Goal: Contribute content: Add original content to the website for others to see

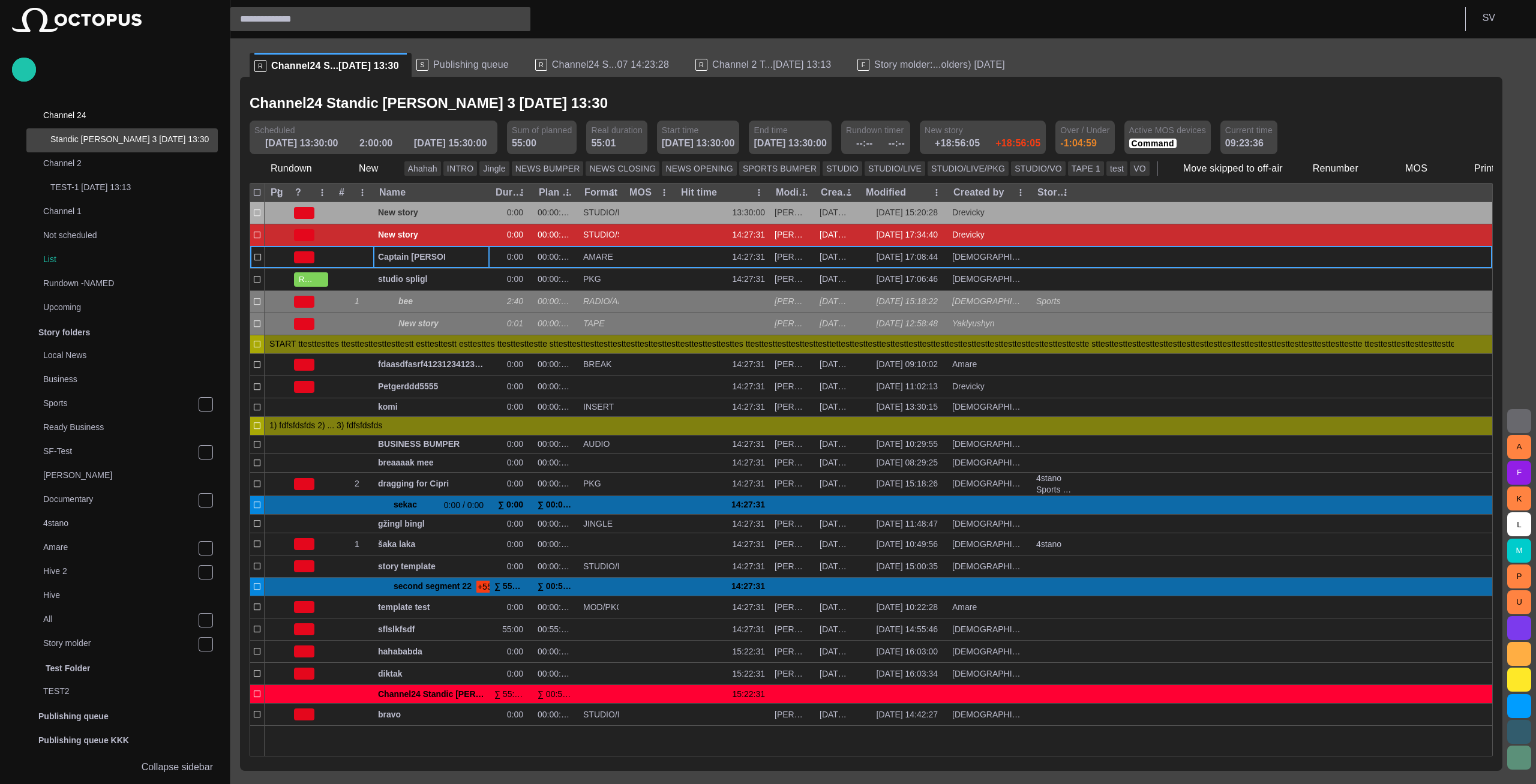
scroll to position [24, 0]
click at [913, 65] on span "Story molder:...olders) [DATE]" at bounding box center [940, 65] width 131 height 12
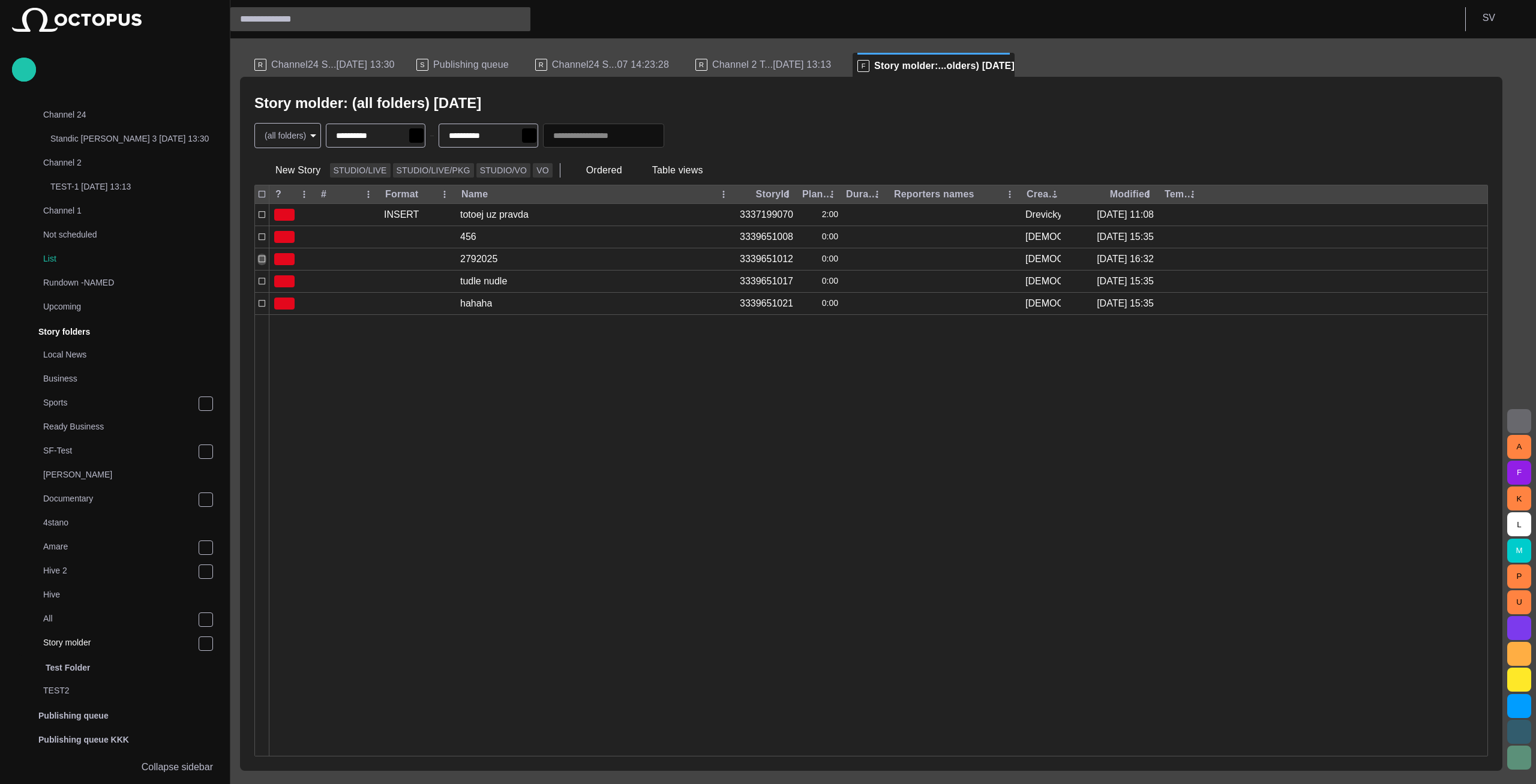
scroll to position [240, 0]
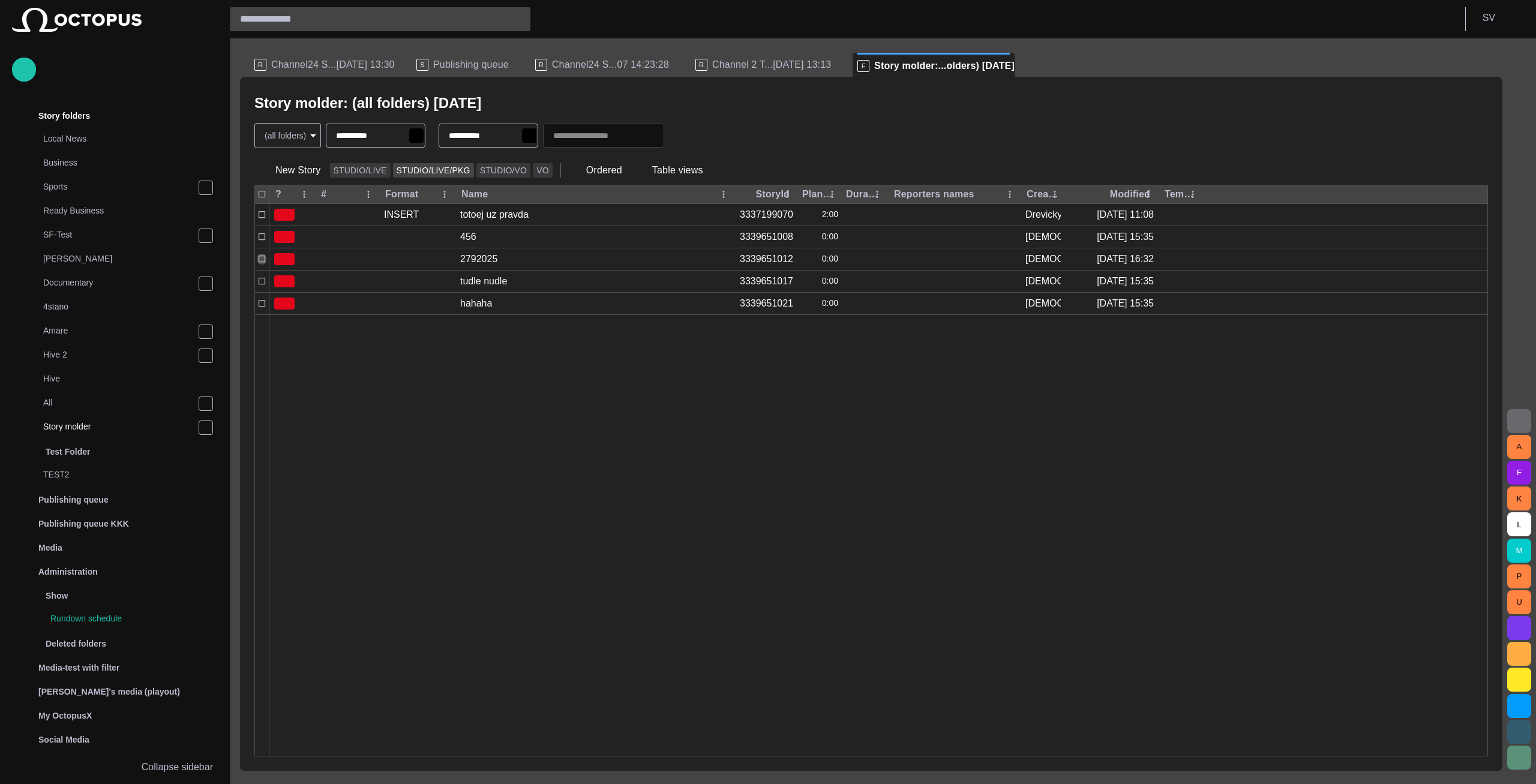
click at [439, 171] on button "STUDIO/LIVE/PKG" at bounding box center [433, 171] width 81 height 15
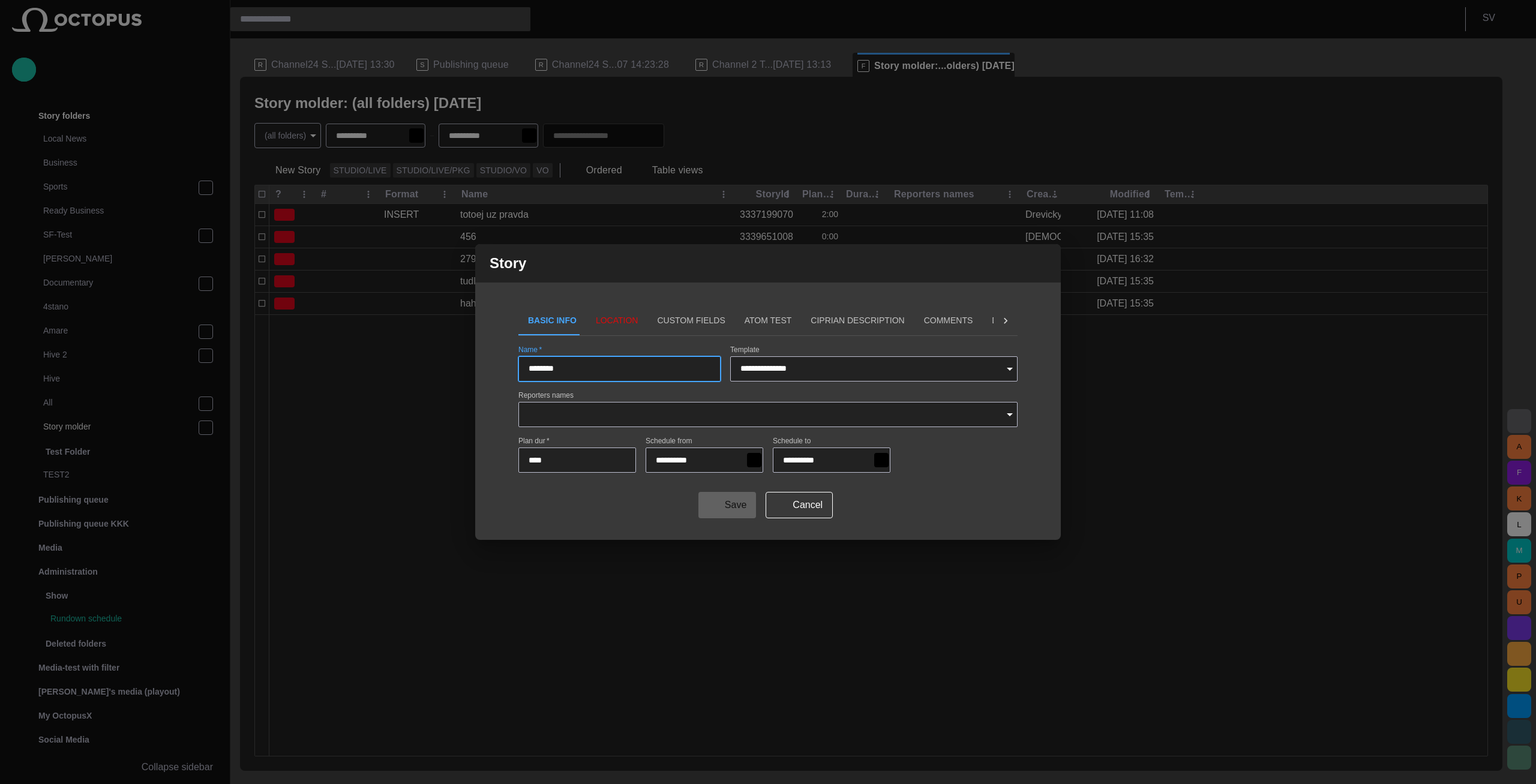
type input "*********"
click at [604, 320] on button "Location" at bounding box center [617, 320] width 62 height 29
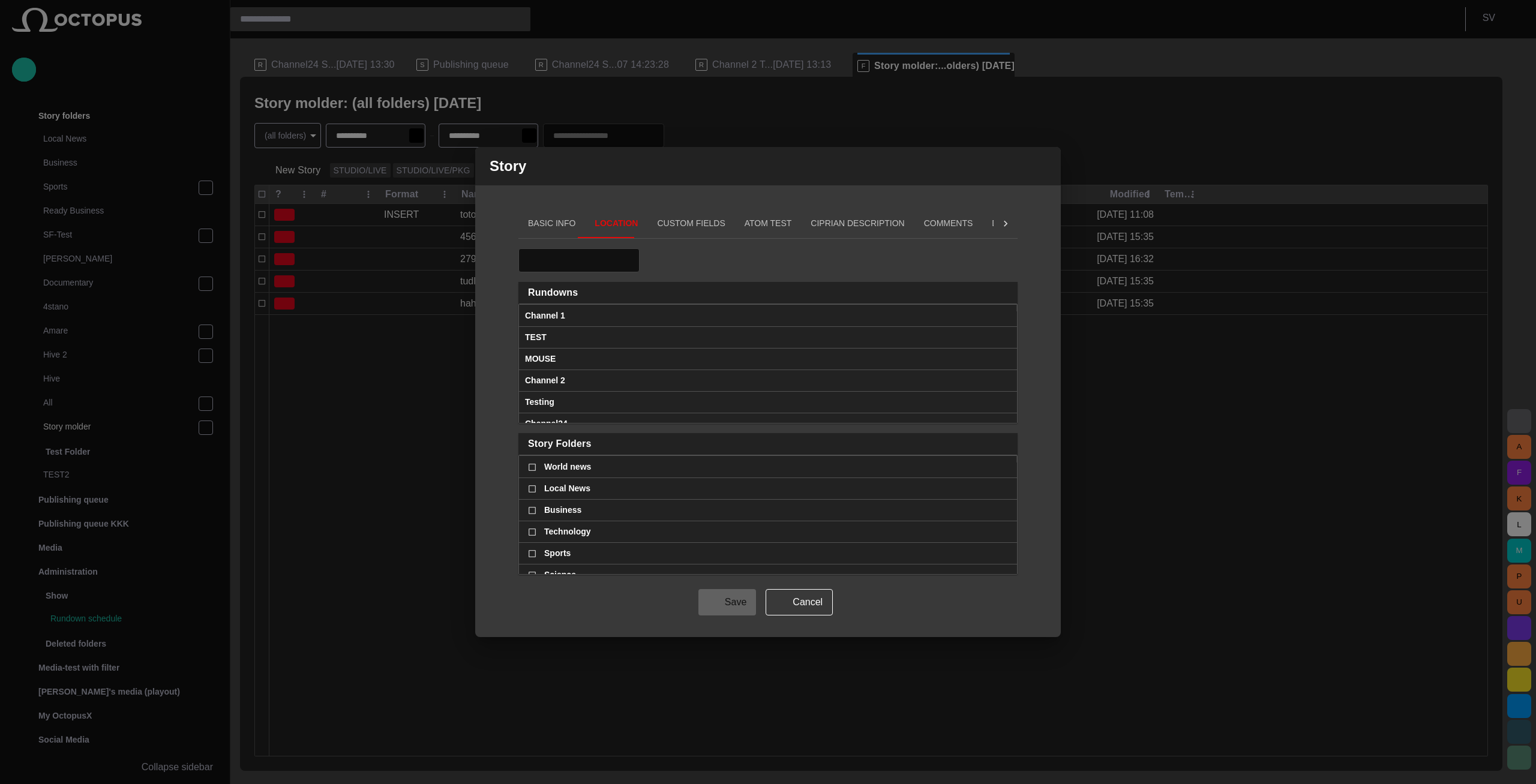
scroll to position [0, 0]
click at [553, 474] on span "World news" at bounding box center [567, 467] width 47 height 21
click at [569, 467] on span "World news" at bounding box center [567, 467] width 47 height 21
click at [569, 468] on span "World news" at bounding box center [567, 467] width 47 height 21
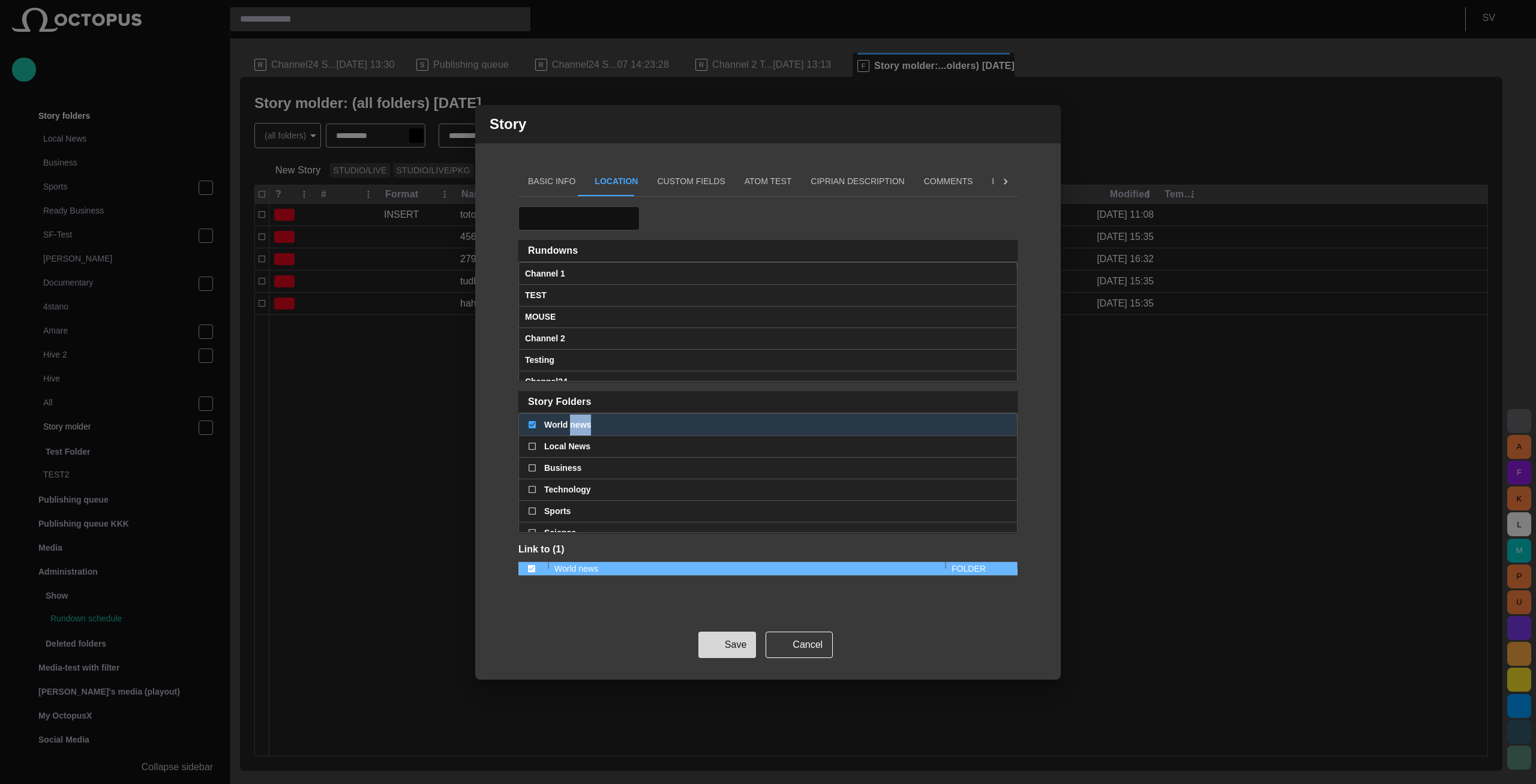
click at [720, 655] on button "Save" at bounding box center [727, 645] width 58 height 26
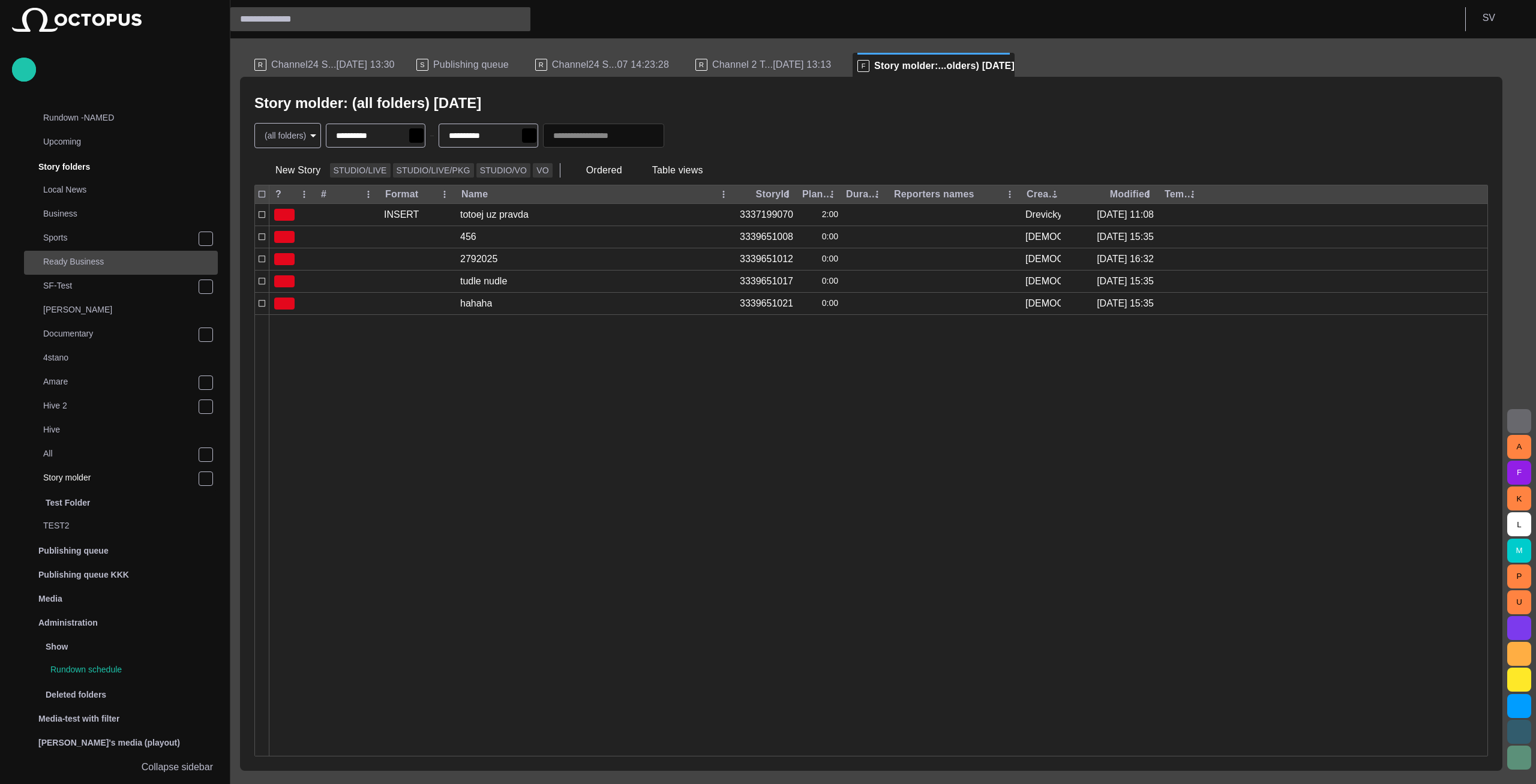
scroll to position [168, 0]
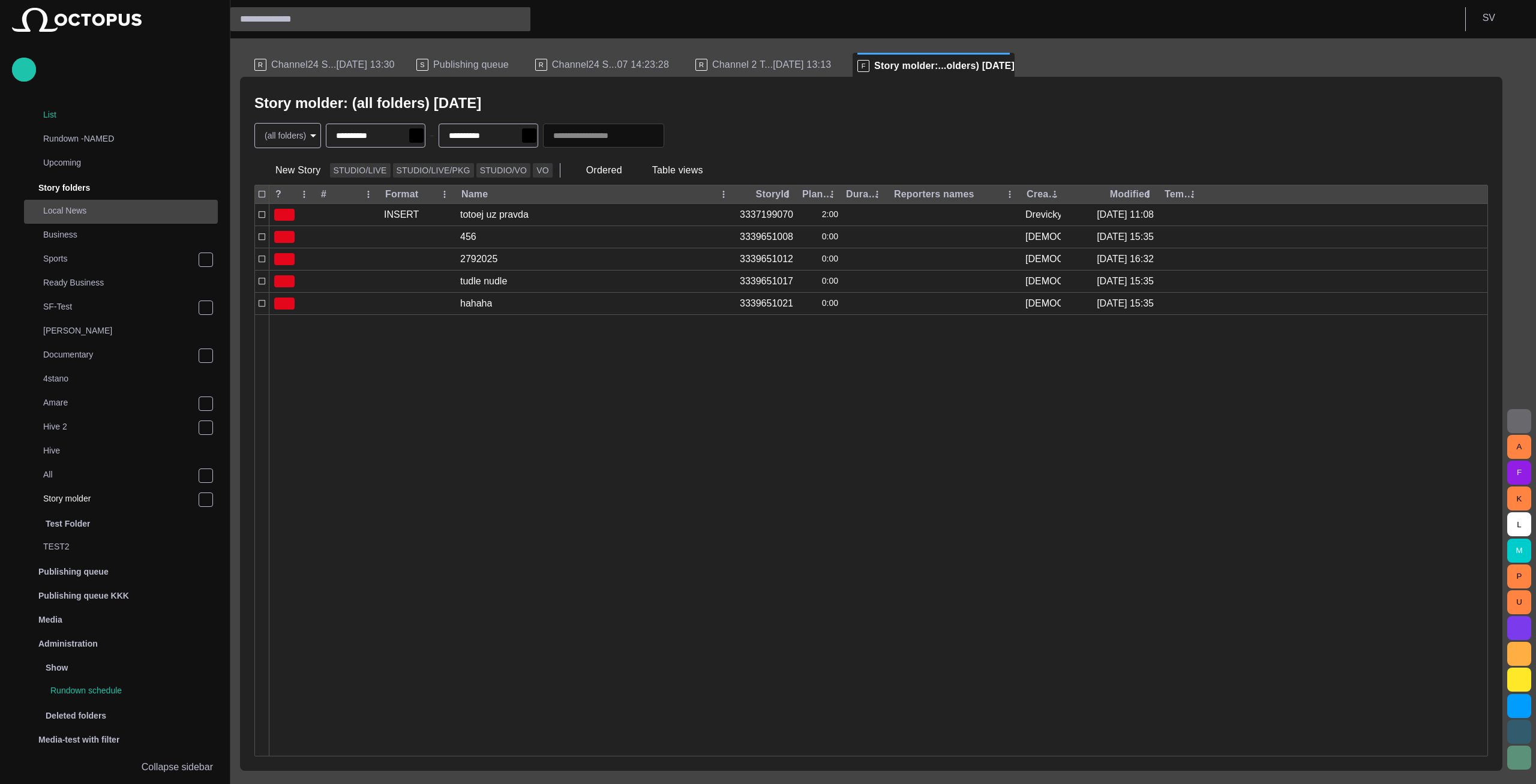
click at [84, 214] on p "Local News" at bounding box center [130, 211] width 175 height 12
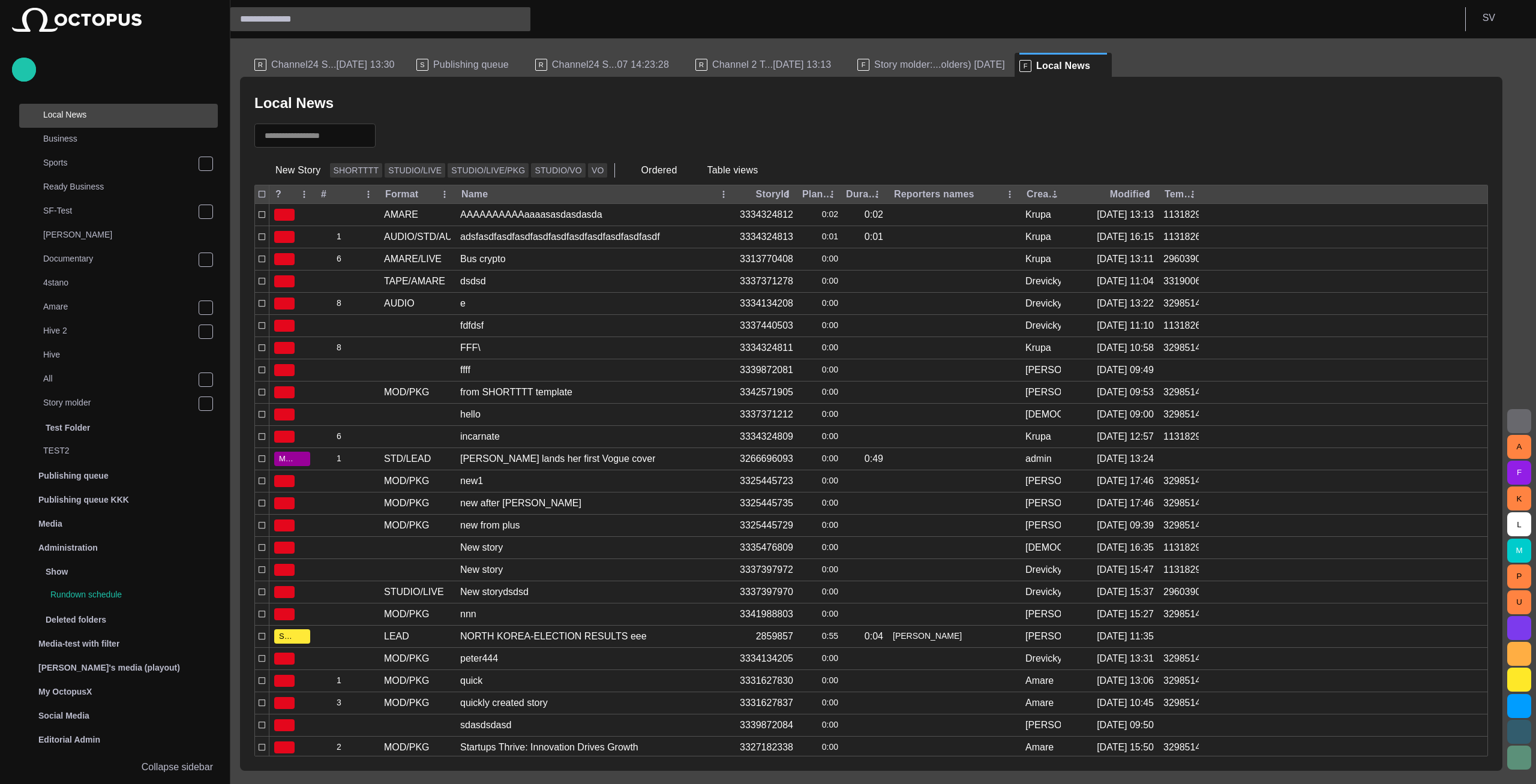
scroll to position [132, 0]
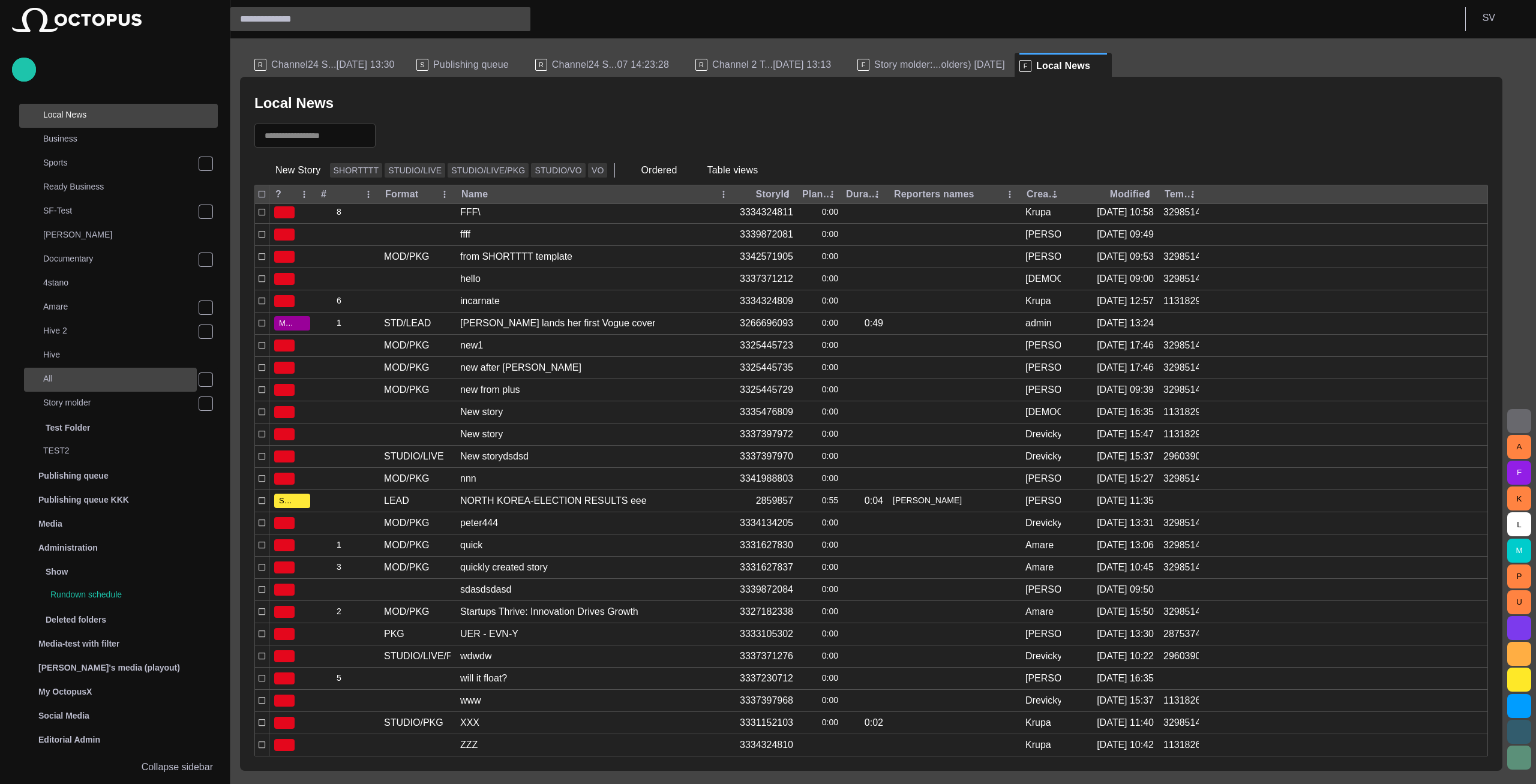
click at [83, 380] on p "All" at bounding box center [120, 379] width 154 height 12
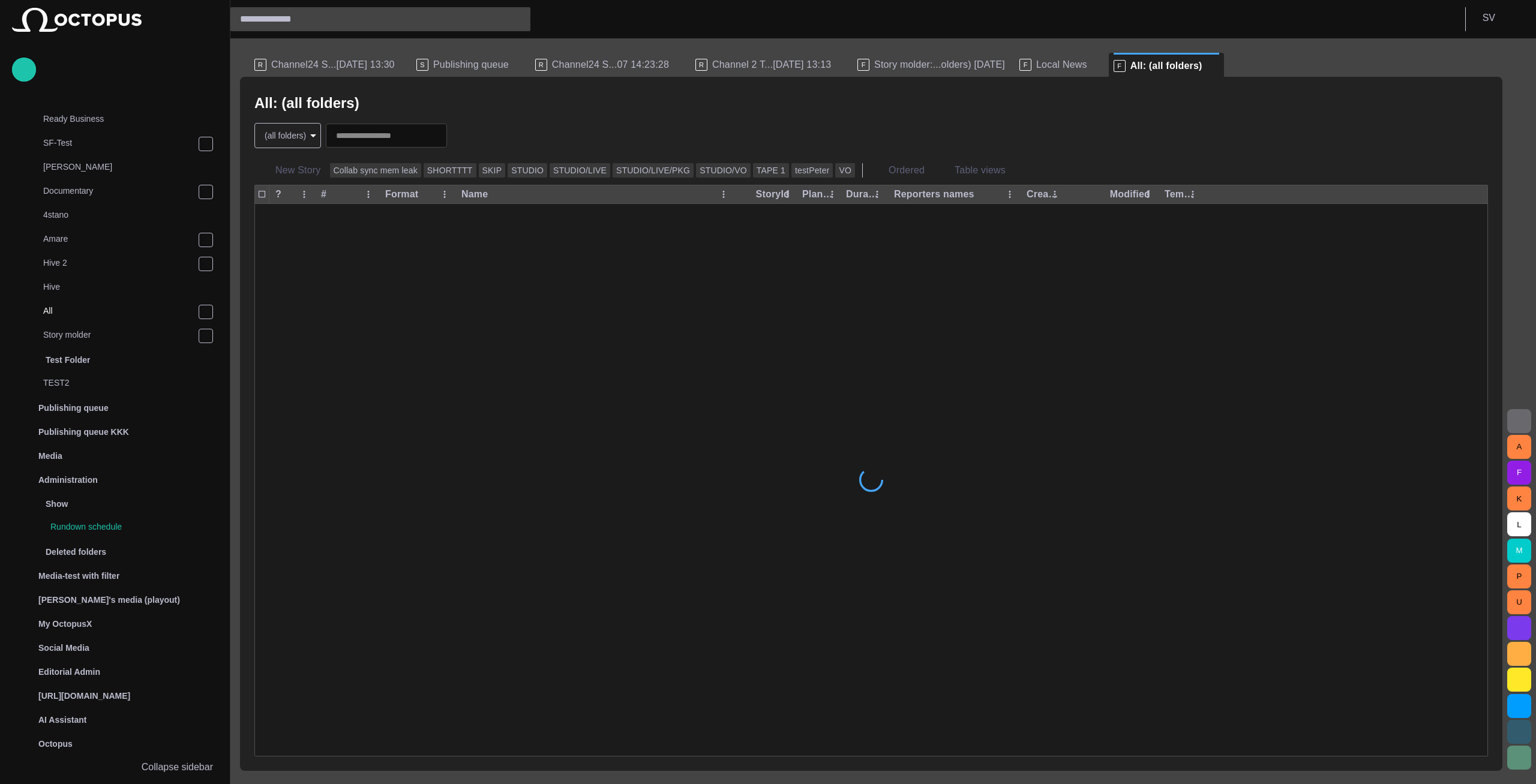
scroll to position [333, 0]
click at [205, 315] on span "main menu" at bounding box center [206, 311] width 10 height 10
click at [1208, 65] on span at bounding box center [1214, 66] width 12 height 12
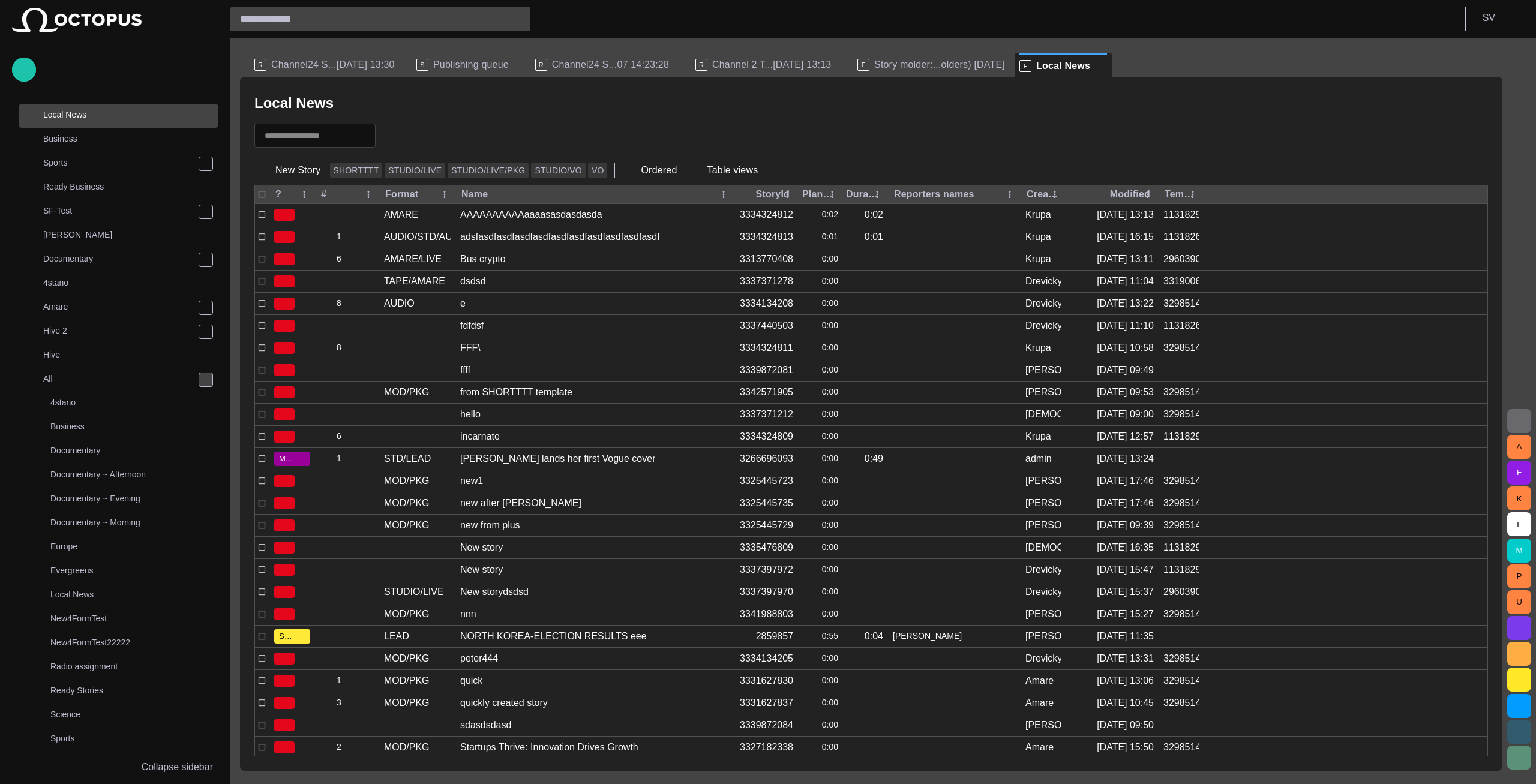
scroll to position [768, 0]
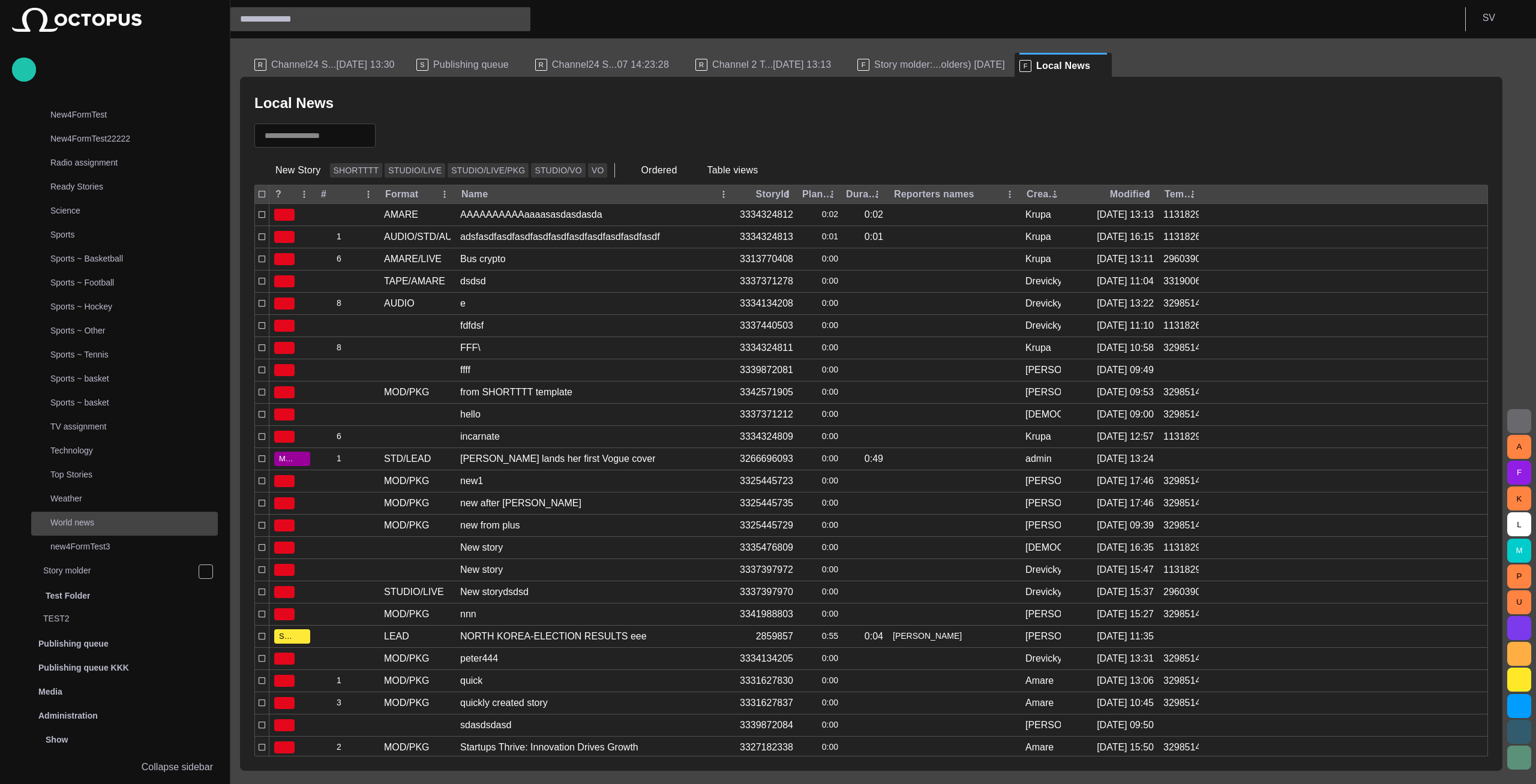
click at [113, 518] on p "World news" at bounding box center [134, 523] width 168 height 12
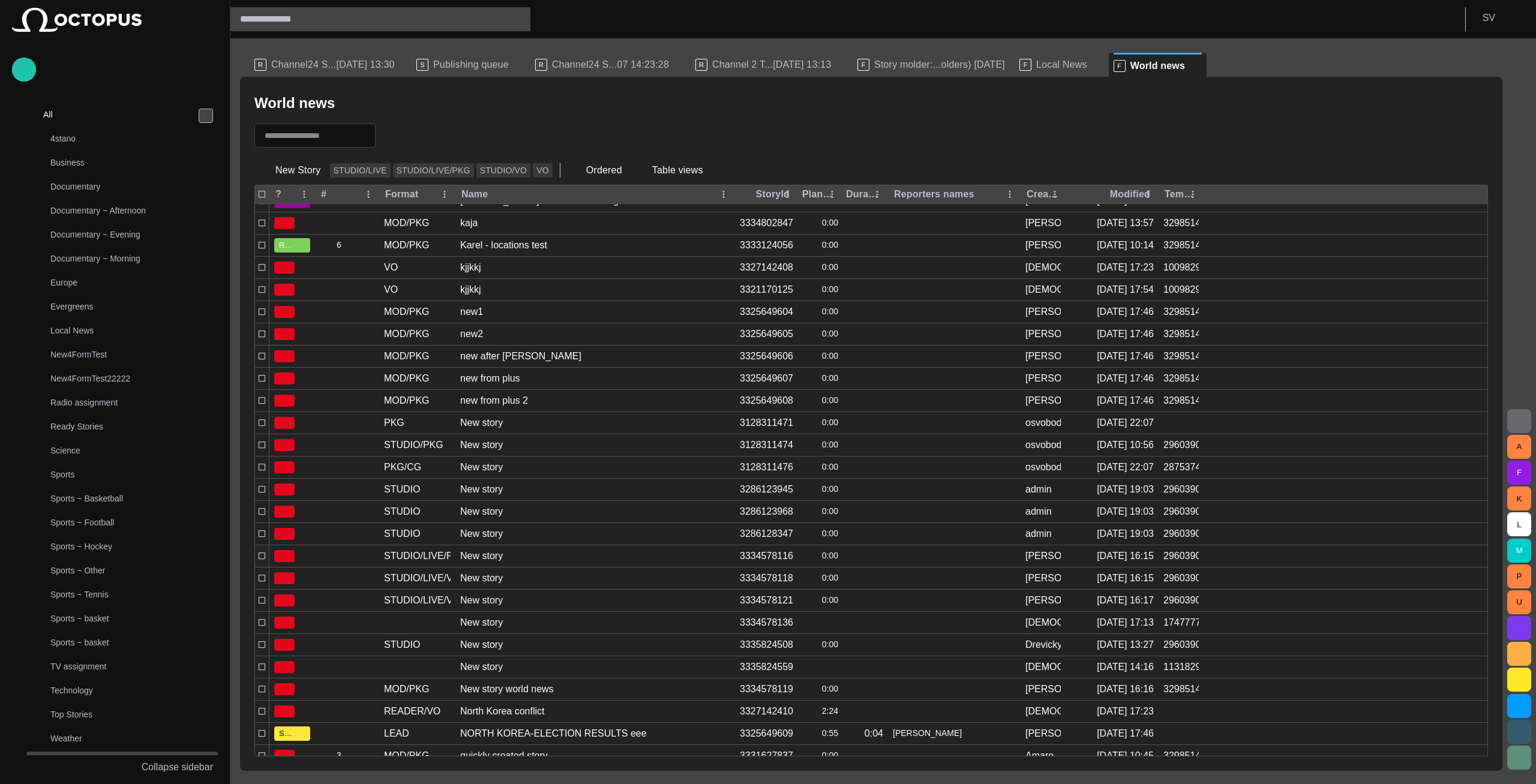
scroll to position [3270, 0]
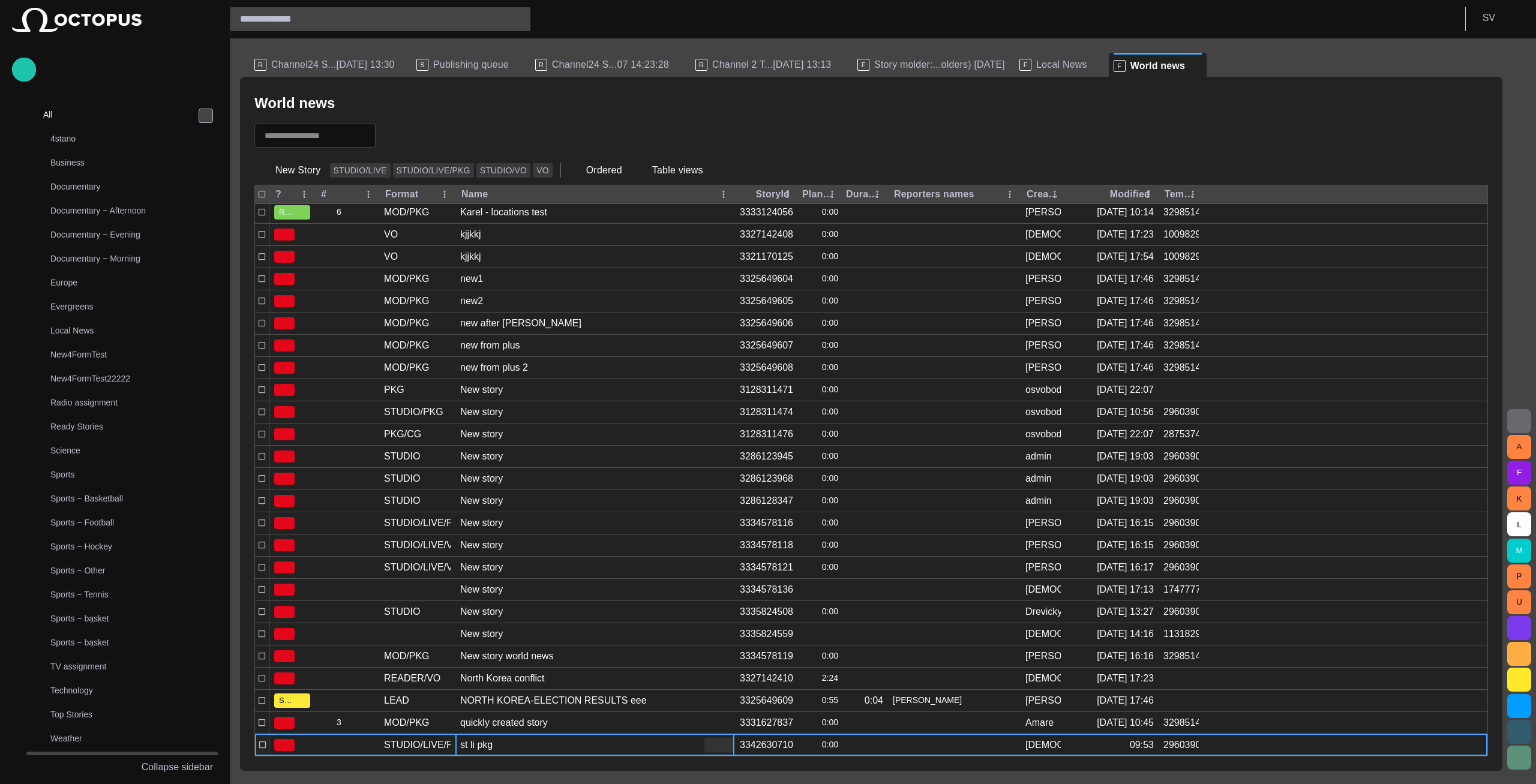
click at [472, 743] on div "st li pkg" at bounding box center [476, 745] width 32 height 13
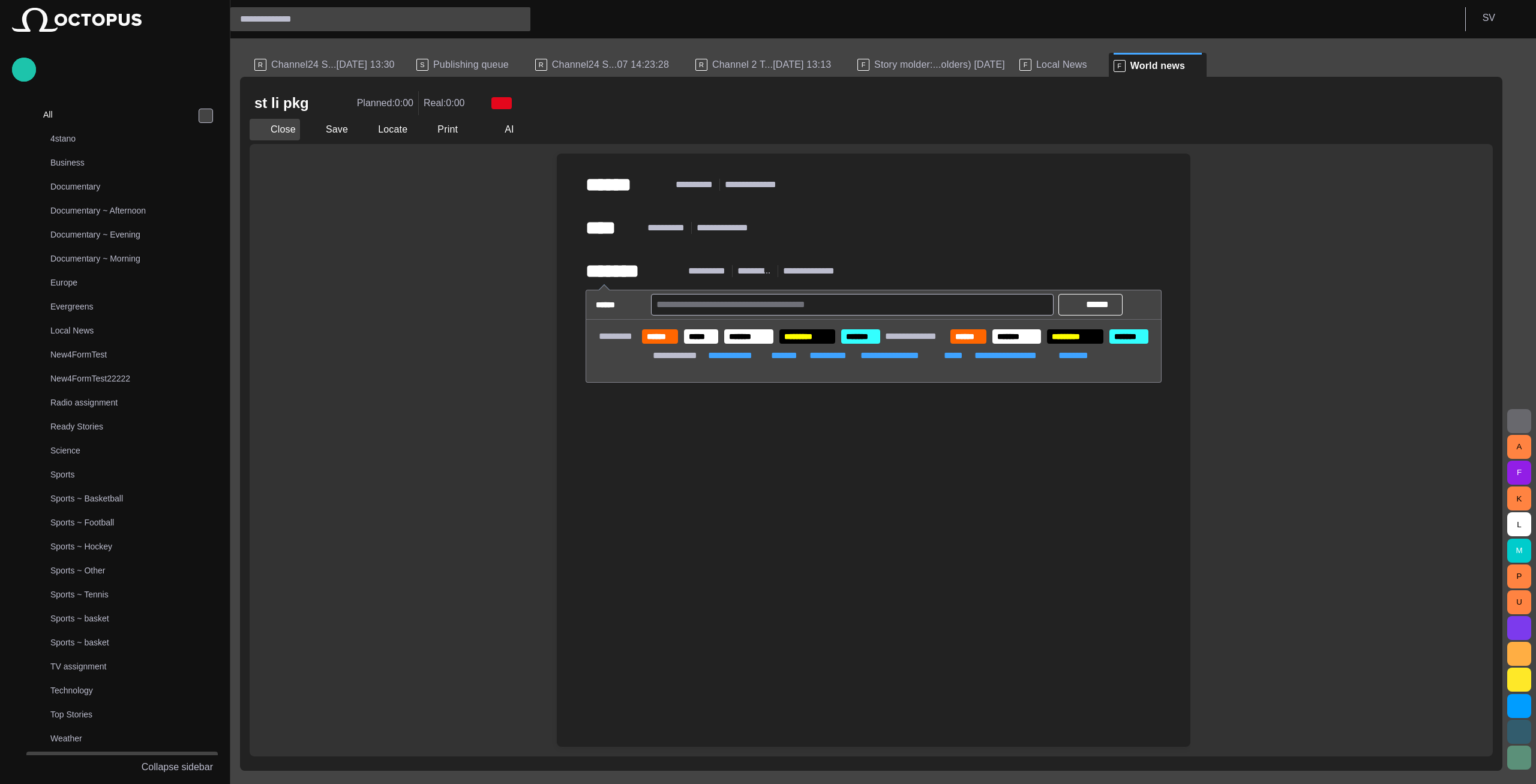
click at [283, 130] on button "Close" at bounding box center [275, 129] width 51 height 21
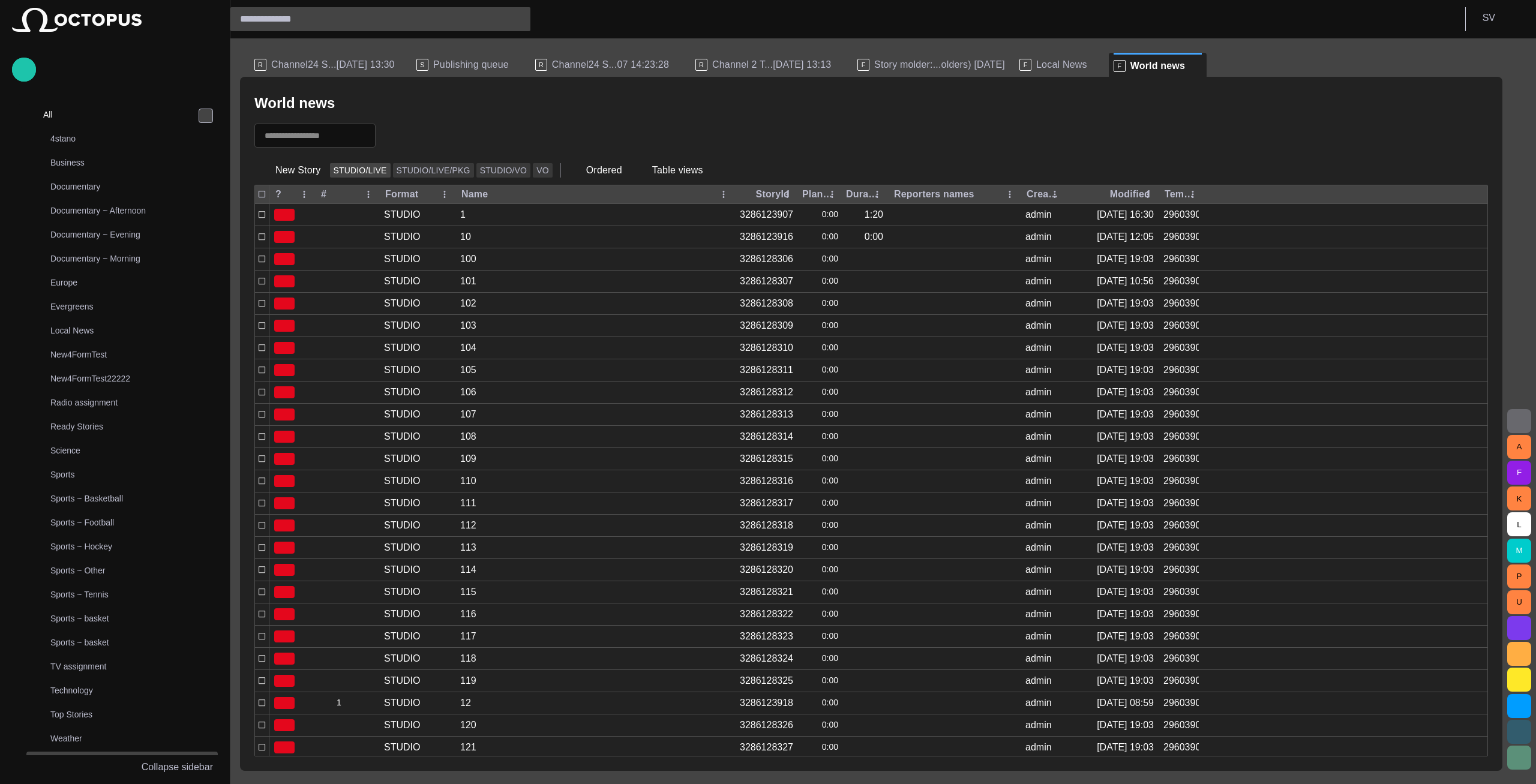
click at [369, 172] on button "STUDIO/LIVE" at bounding box center [360, 171] width 60 height 15
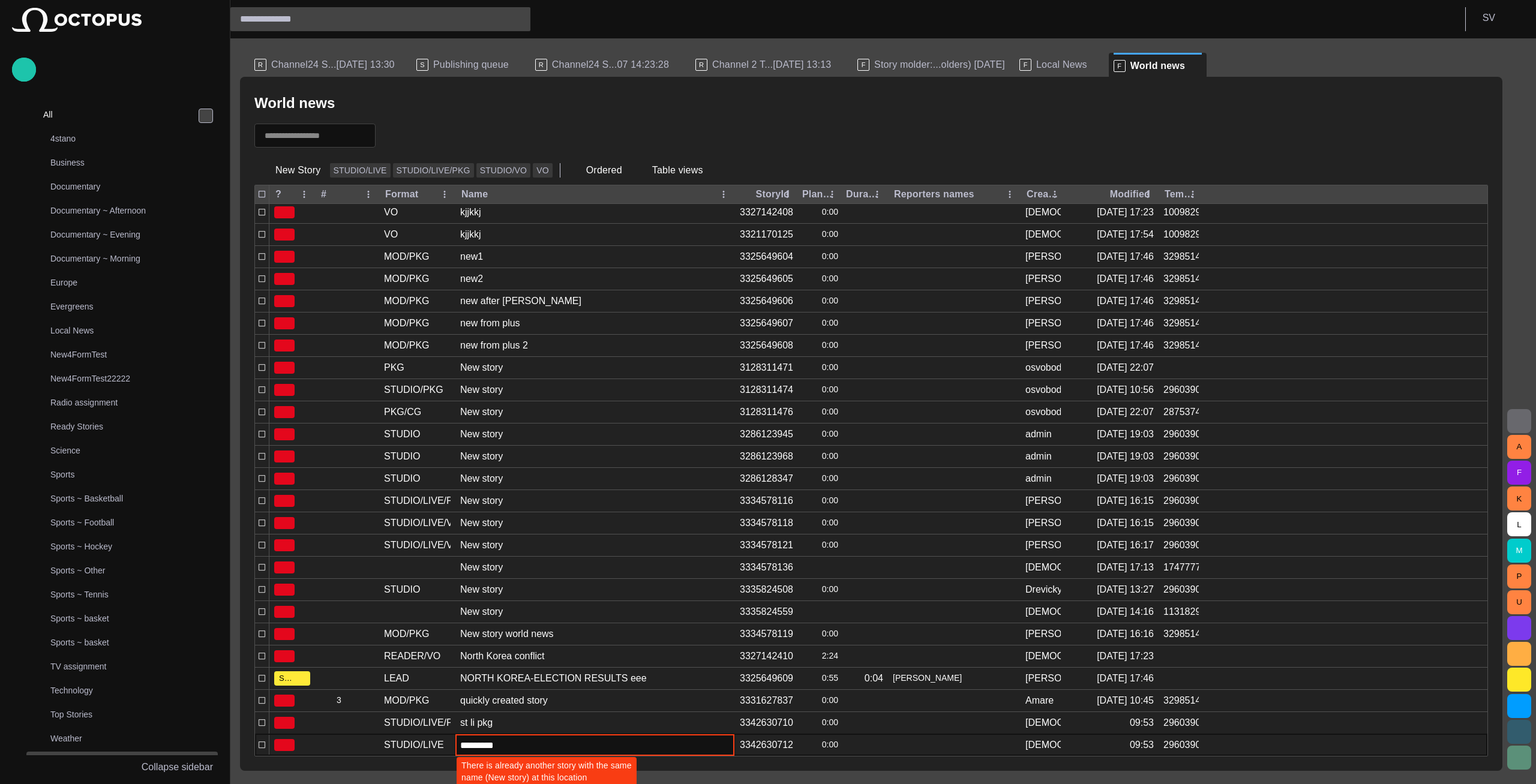
scroll to position [3238, 0]
type input "*******"
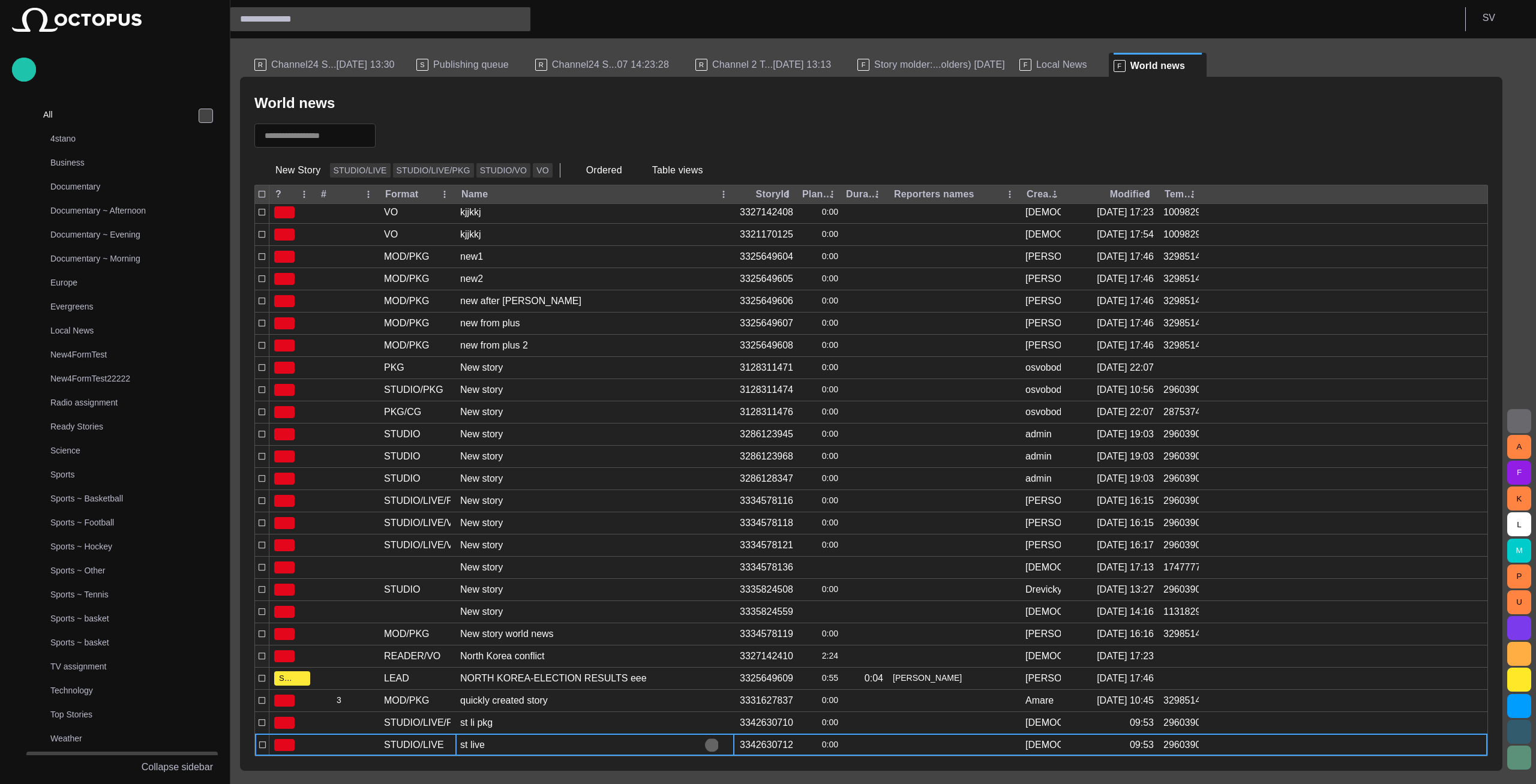
scroll to position [3241, 0]
click at [535, 749] on div "st live" at bounding box center [595, 744] width 279 height 21
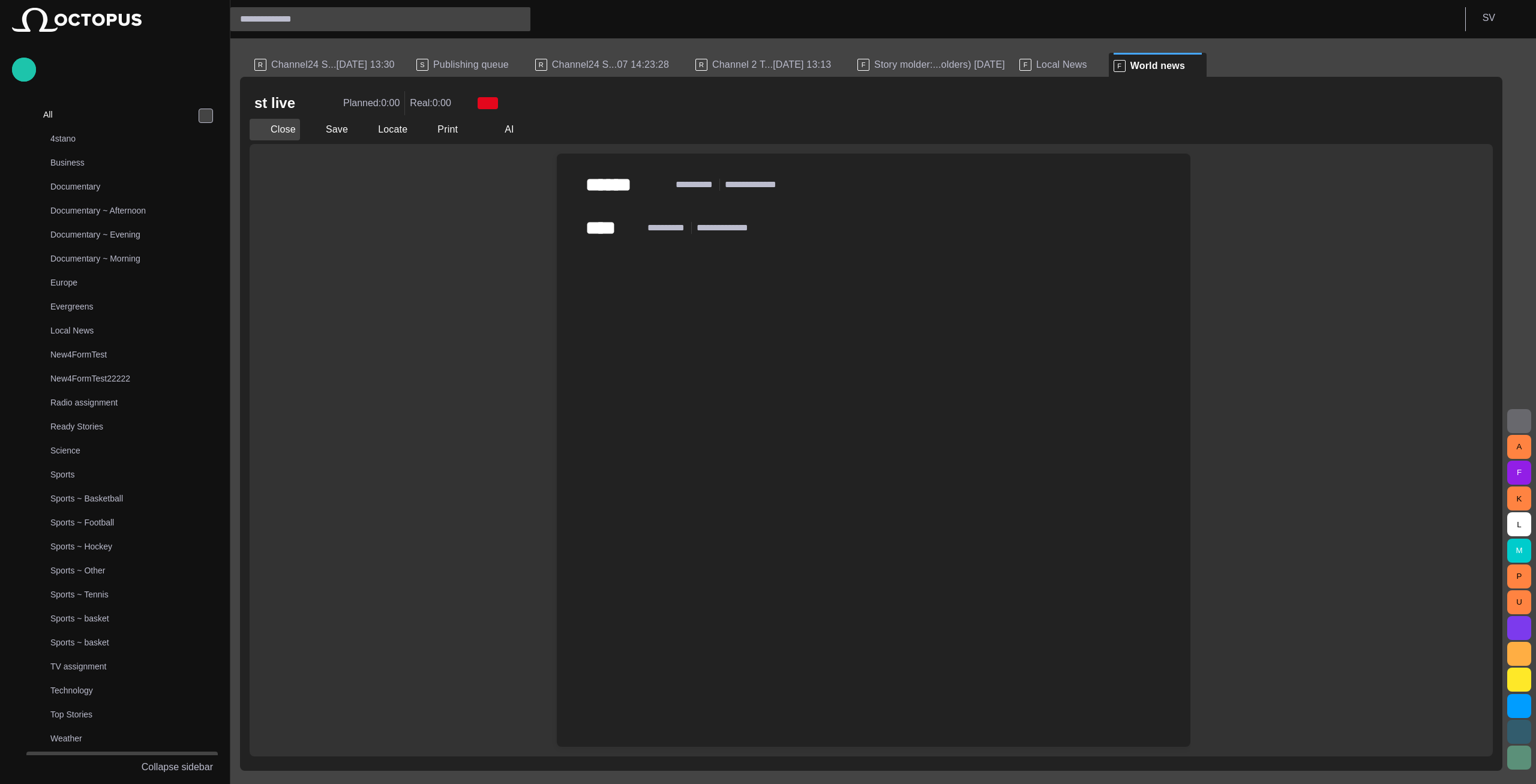
click at [255, 130] on span "button" at bounding box center [260, 130] width 12 height 12
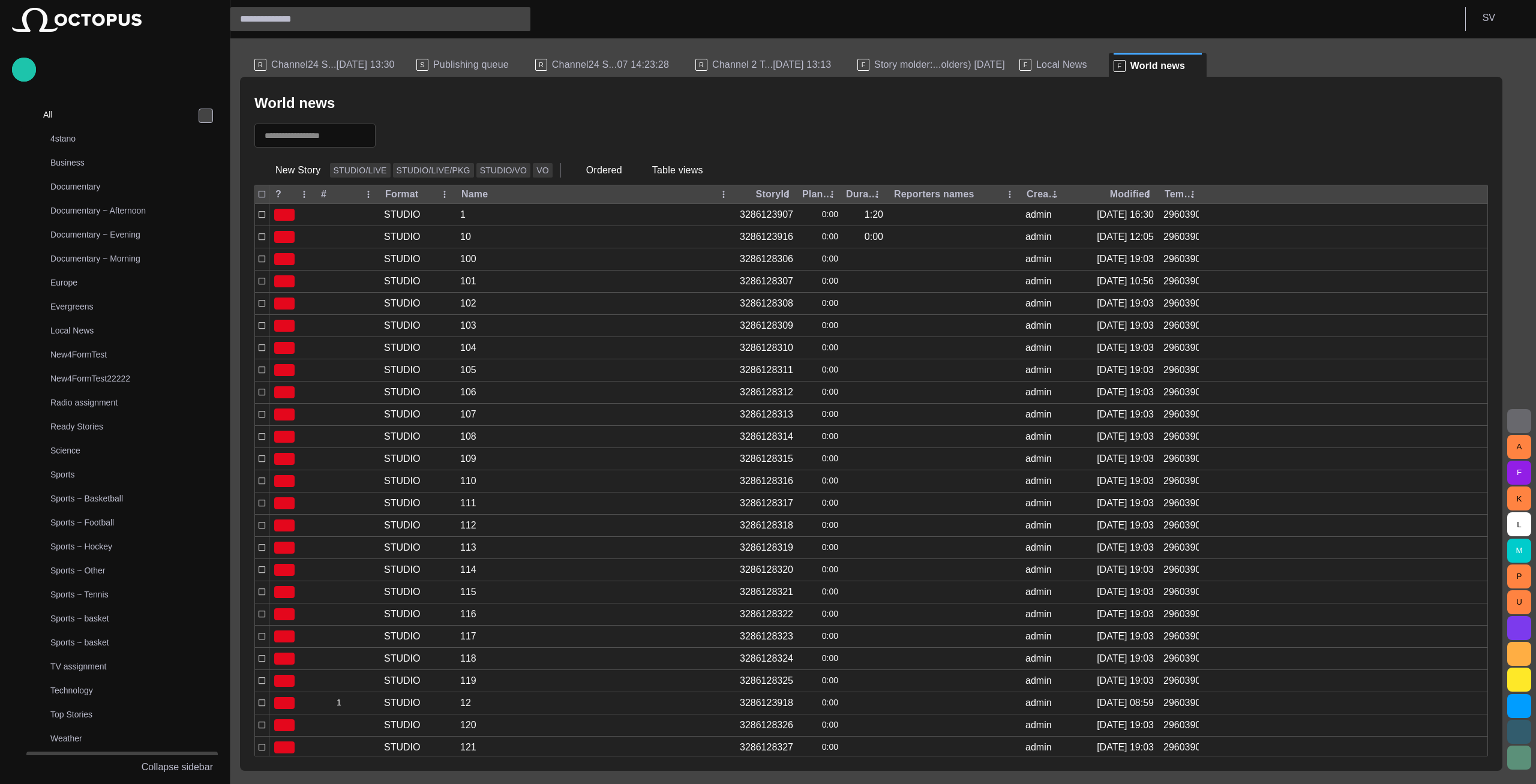
click at [465, 65] on span "Publishing queue" at bounding box center [471, 65] width 76 height 12
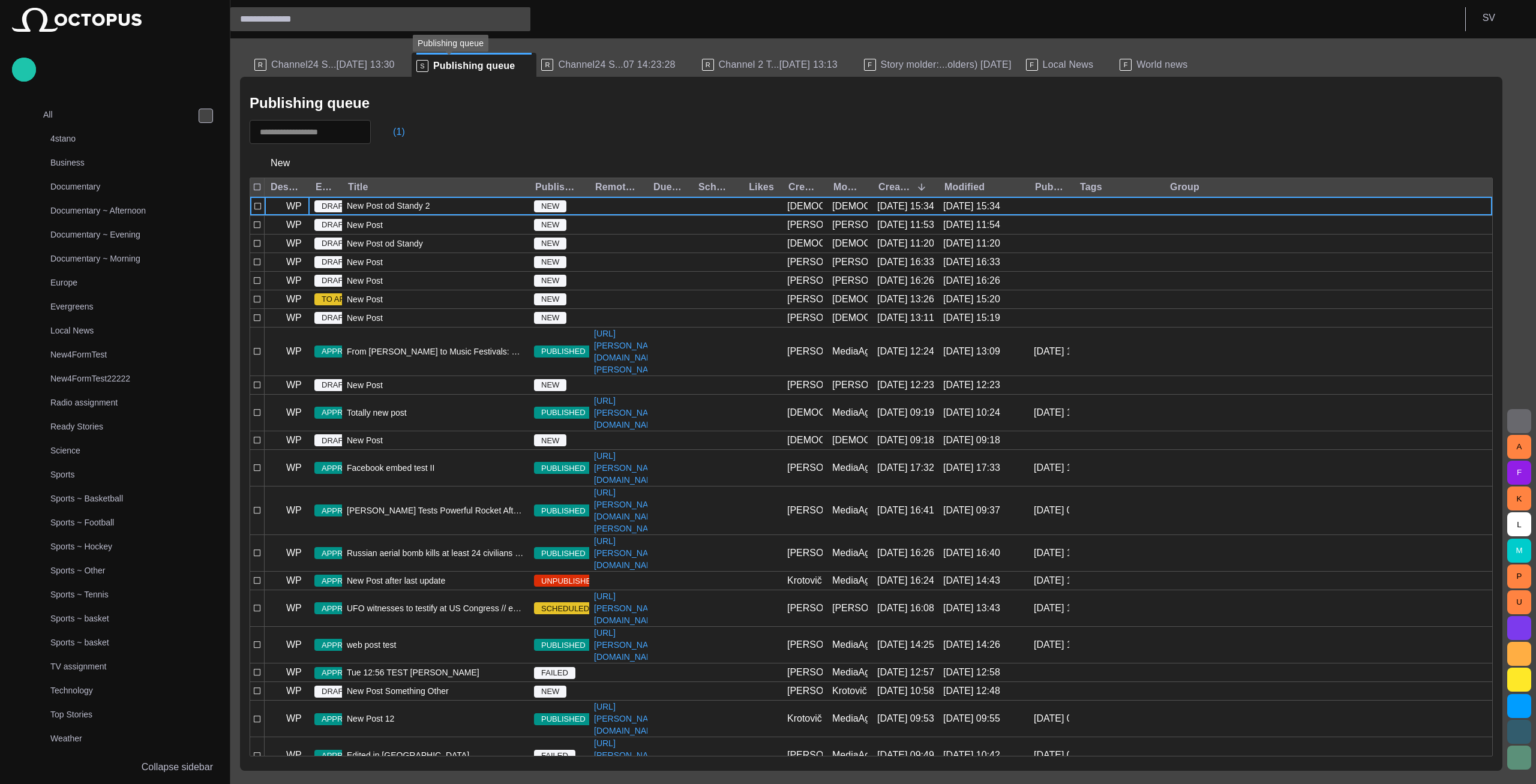
scroll to position [1005, 0]
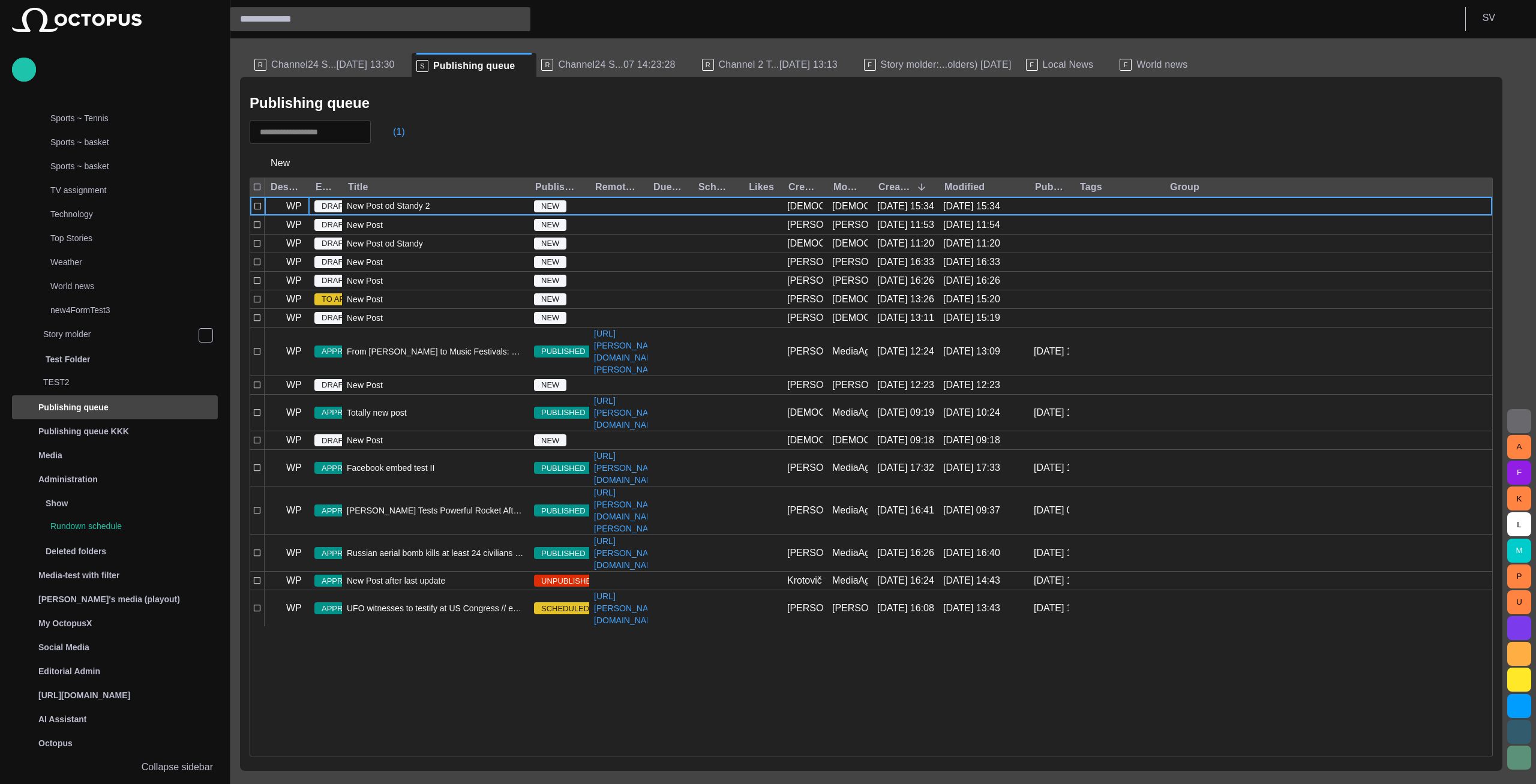
click at [881, 62] on span "Story molder:...olders) [DATE]" at bounding box center [946, 65] width 131 height 12
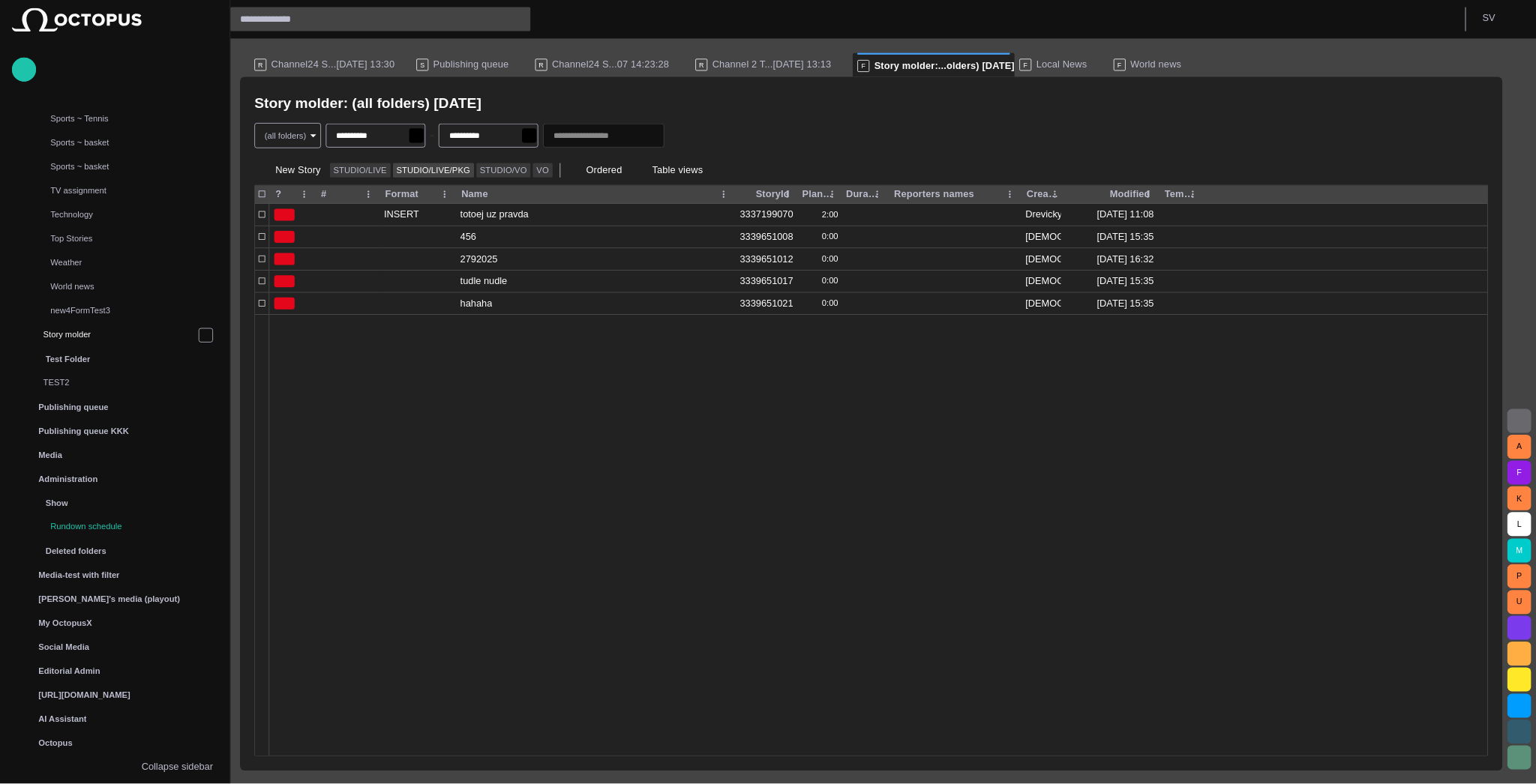
scroll to position [300, 0]
